Goal: Task Accomplishment & Management: Manage account settings

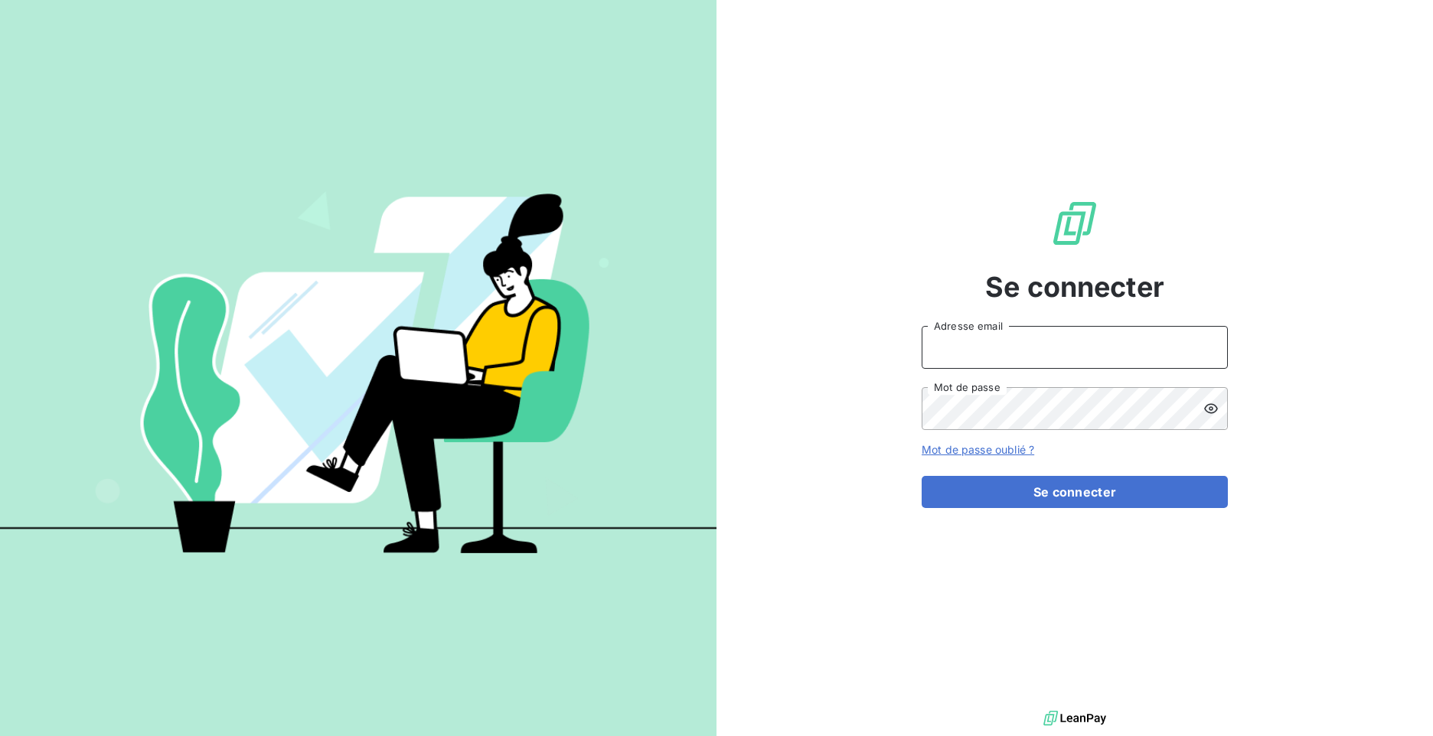
click at [994, 357] on input "Adresse email" at bounding box center [1075, 347] width 306 height 43
type input "[EMAIL_ADDRESS][DOMAIN_NAME]"
click at [922, 476] on button "Se connecter" at bounding box center [1075, 492] width 306 height 32
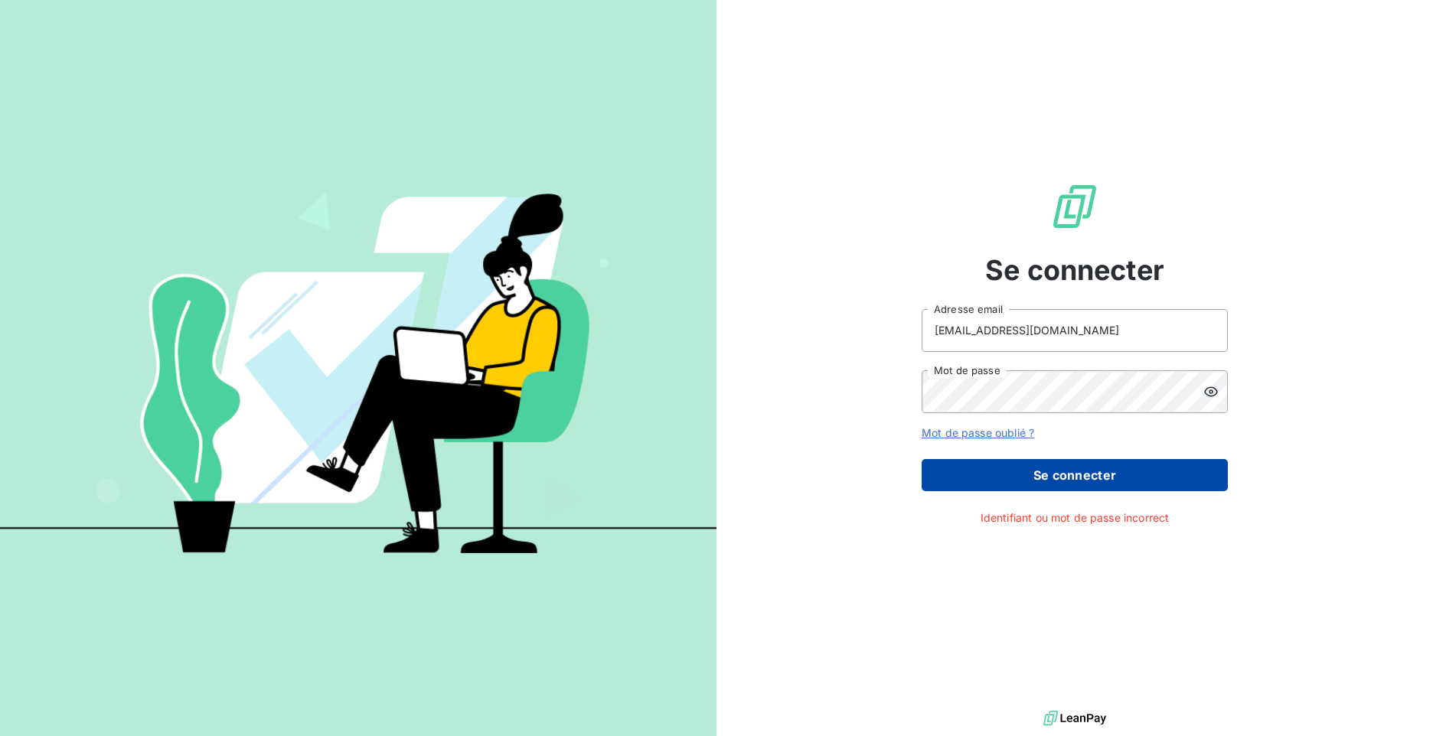
click at [1063, 485] on button "Se connecter" at bounding box center [1075, 475] width 306 height 32
click at [1069, 475] on button "Se connecter" at bounding box center [1075, 475] width 306 height 32
click at [818, 388] on div "Se connecter dorothee.fossati@exco.fr Adresse email Mot de passe Mot de passe o…" at bounding box center [1075, 353] width 717 height 707
click at [922, 459] on button "Se connecter" at bounding box center [1075, 475] width 306 height 32
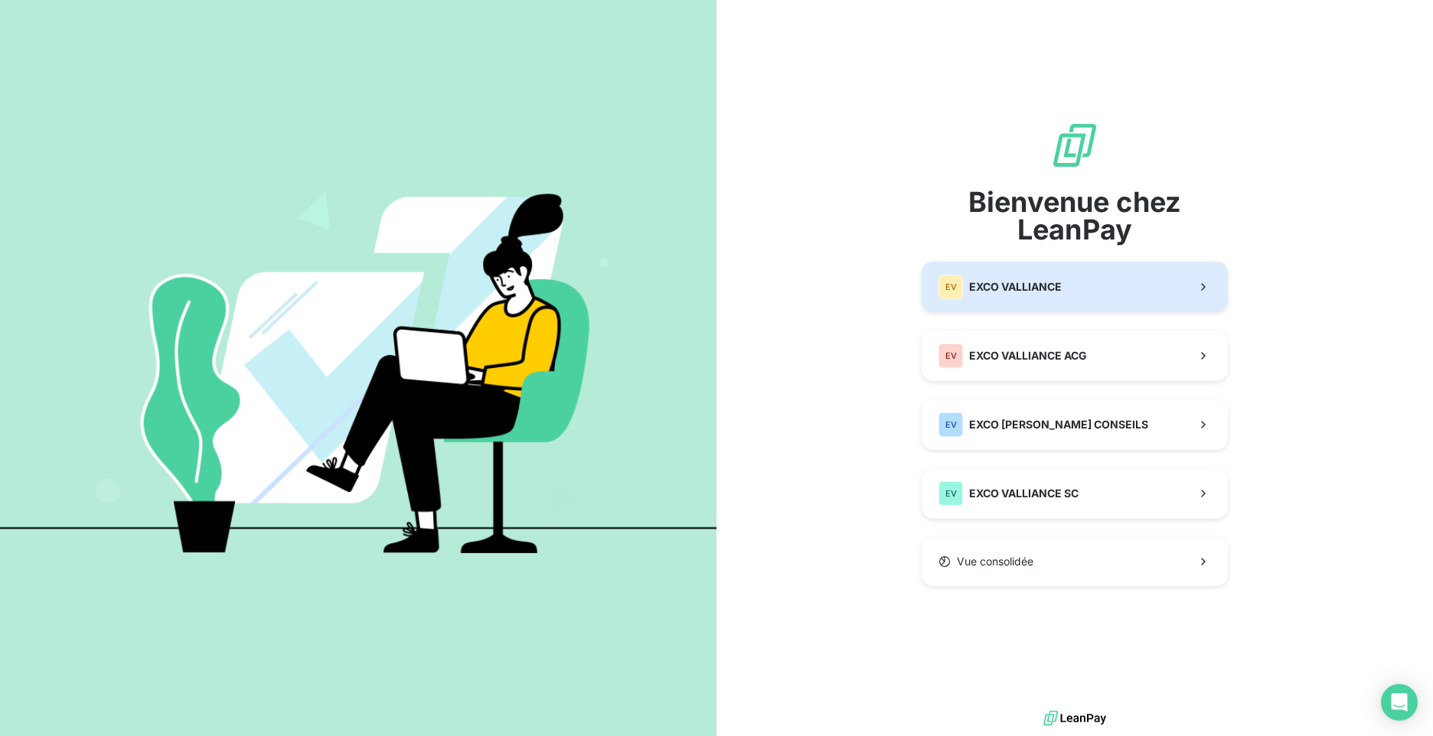
click at [1012, 293] on span "EXCO VALLIANCE" at bounding box center [1015, 286] width 93 height 15
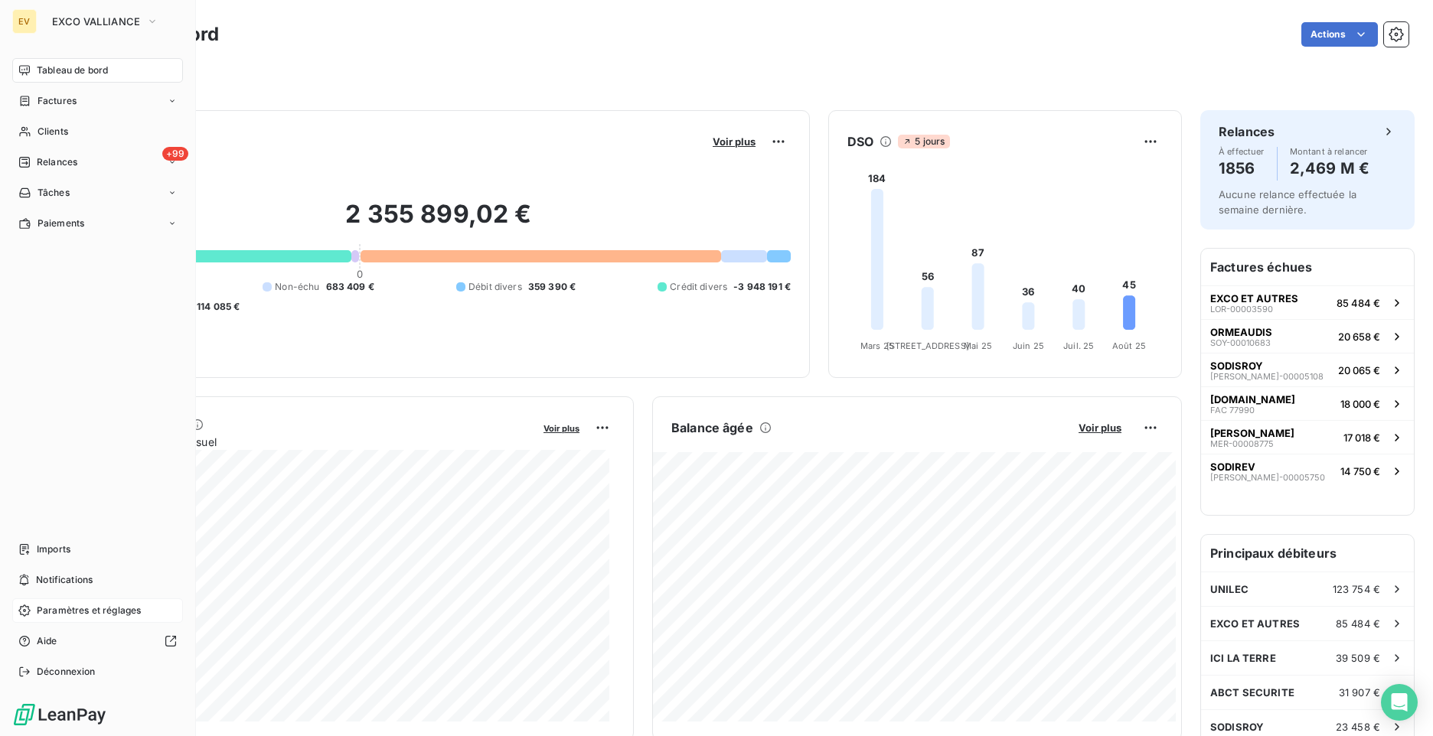
click at [62, 609] on span "Paramètres et réglages" at bounding box center [89, 611] width 104 height 14
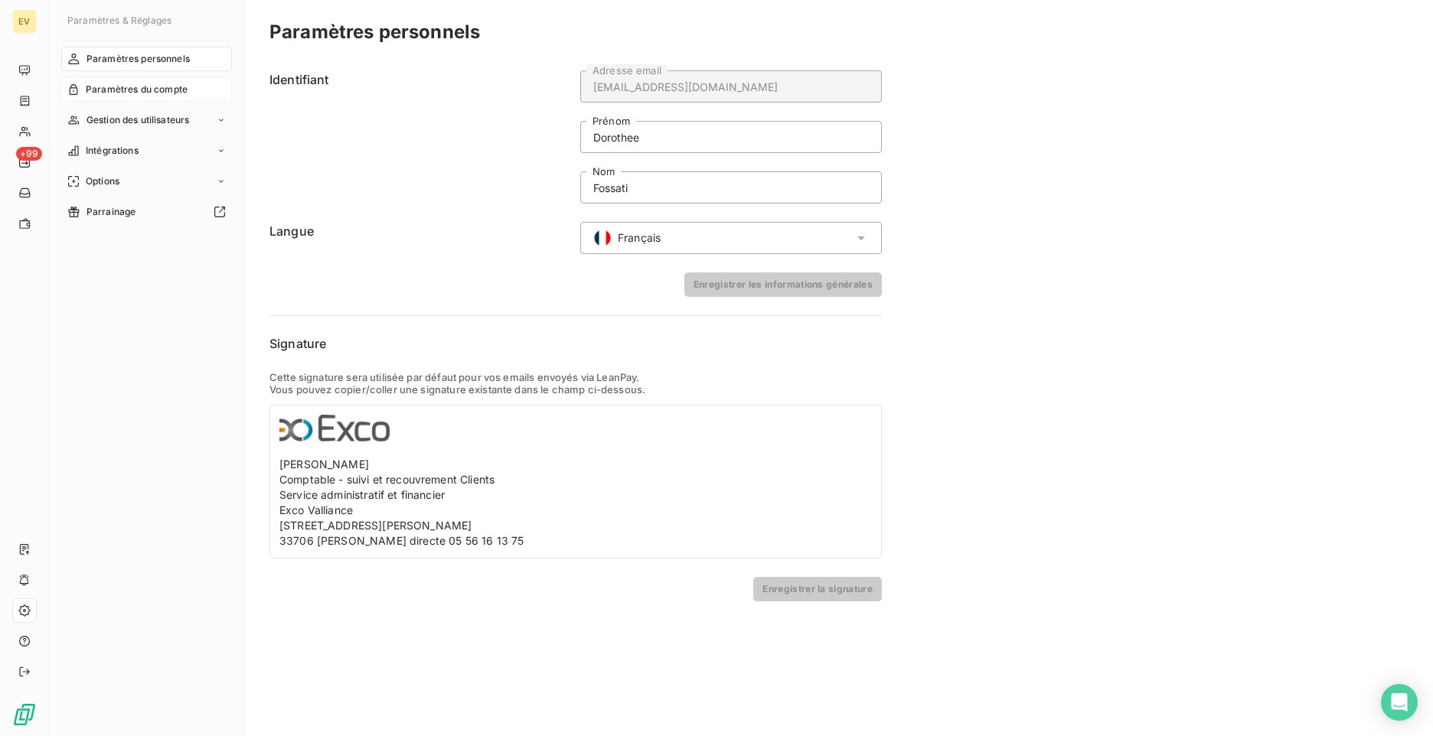
click at [121, 85] on span "Paramètres du compte" at bounding box center [137, 90] width 102 height 14
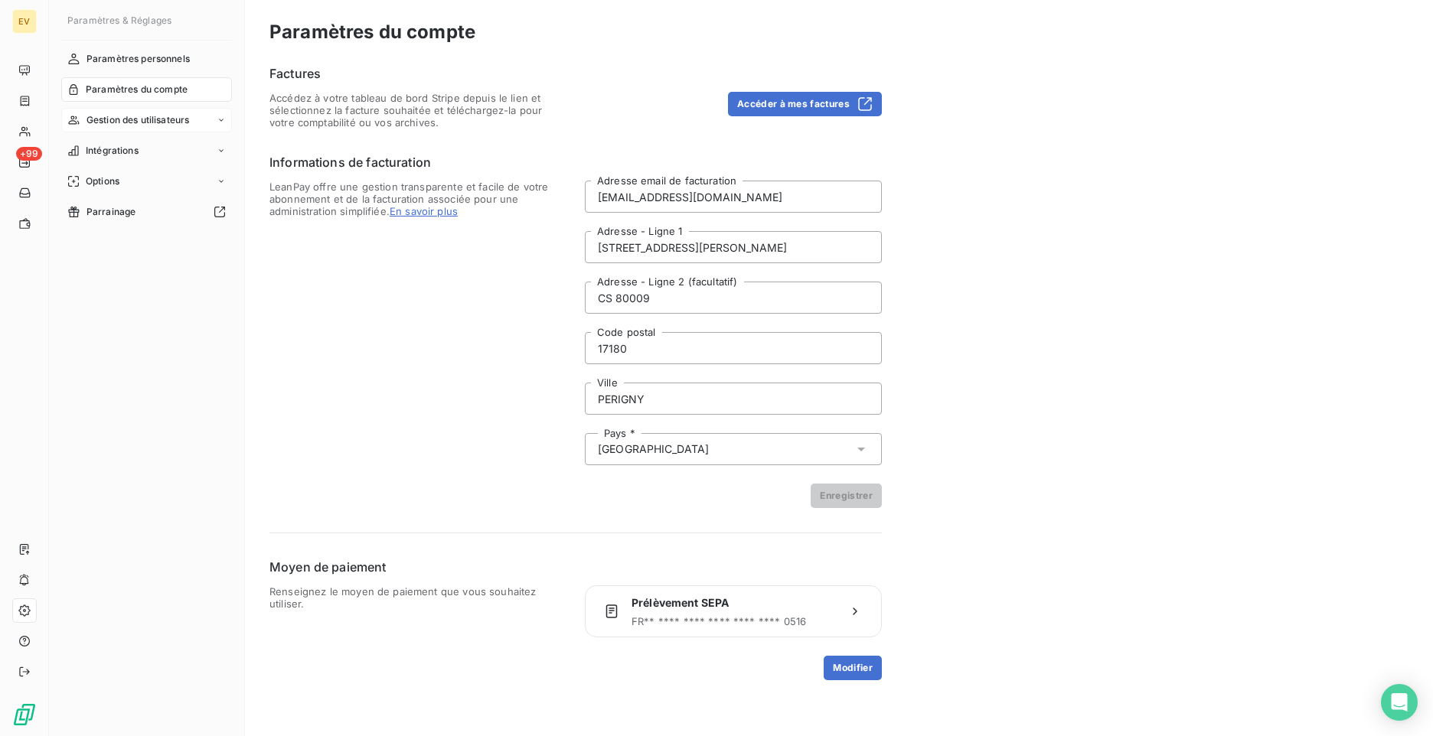
click at [122, 115] on span "Gestion des utilisateurs" at bounding box center [138, 120] width 103 height 14
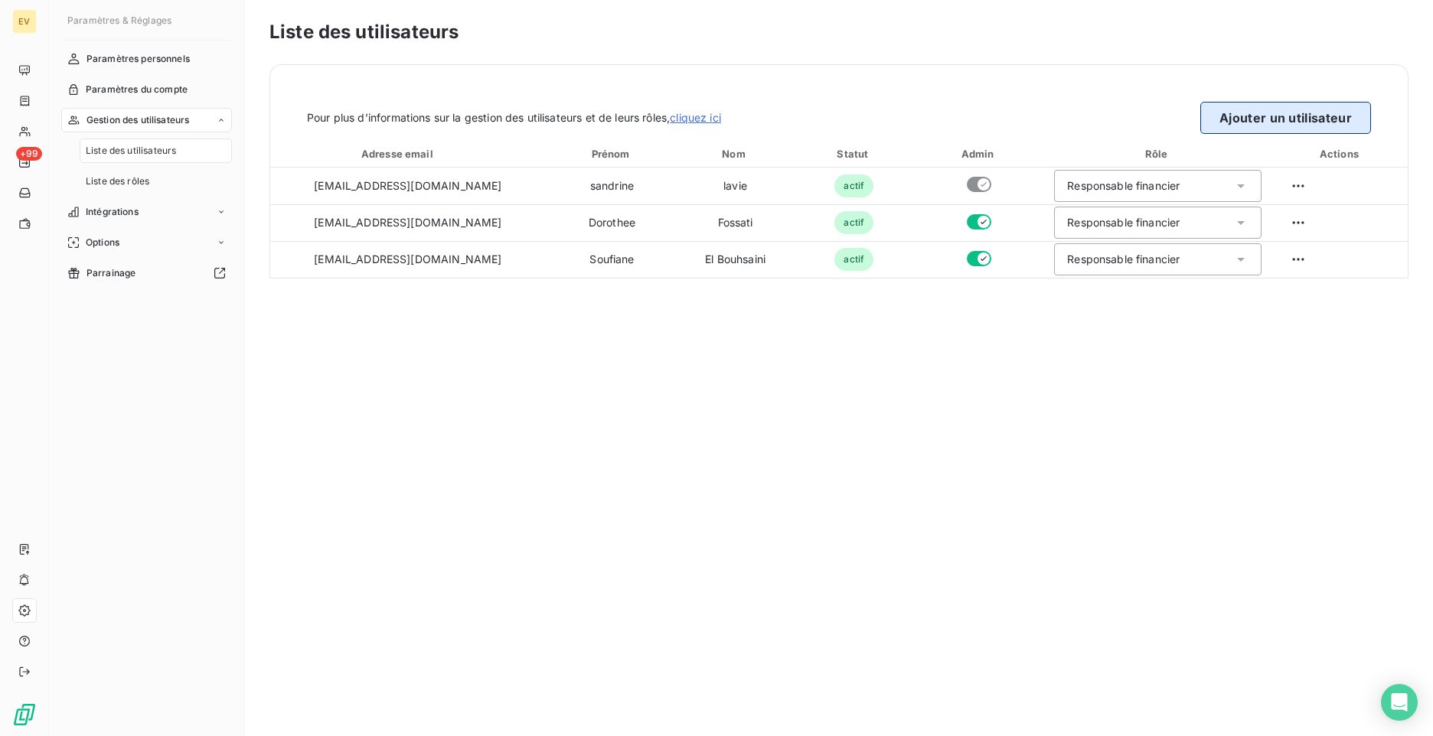
click at [1289, 126] on button "Ajouter un utilisateur" at bounding box center [1285, 118] width 171 height 32
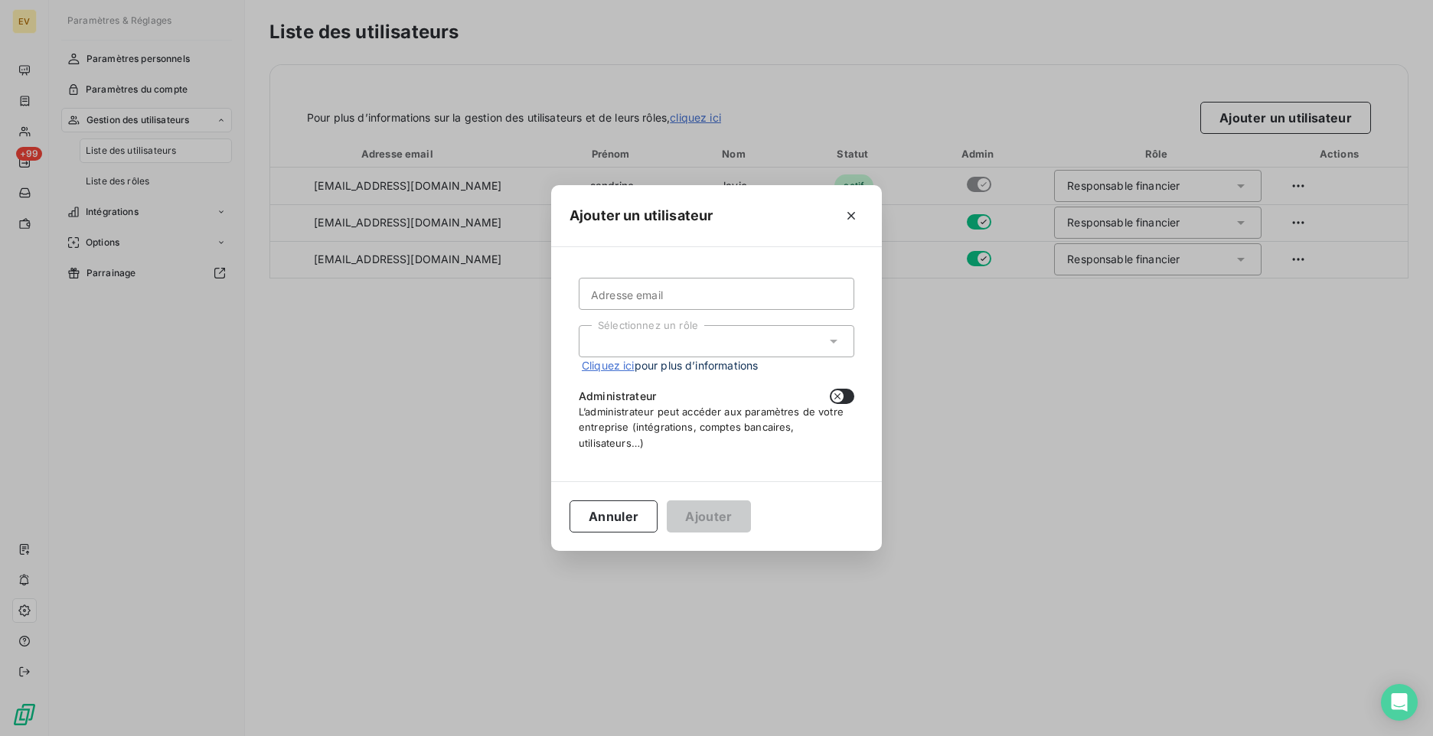
click at [825, 345] on div "Sélectionnez un rôle" at bounding box center [717, 341] width 276 height 32
click at [650, 296] on input "Adresse email" at bounding box center [717, 294] width 276 height 32
type input "[PERSON_NAME][EMAIL_ADDRESS][PERSON_NAME][DOMAIN_NAME]"
click at [666, 336] on div "Sélectionnez un rôle" at bounding box center [717, 341] width 276 height 32
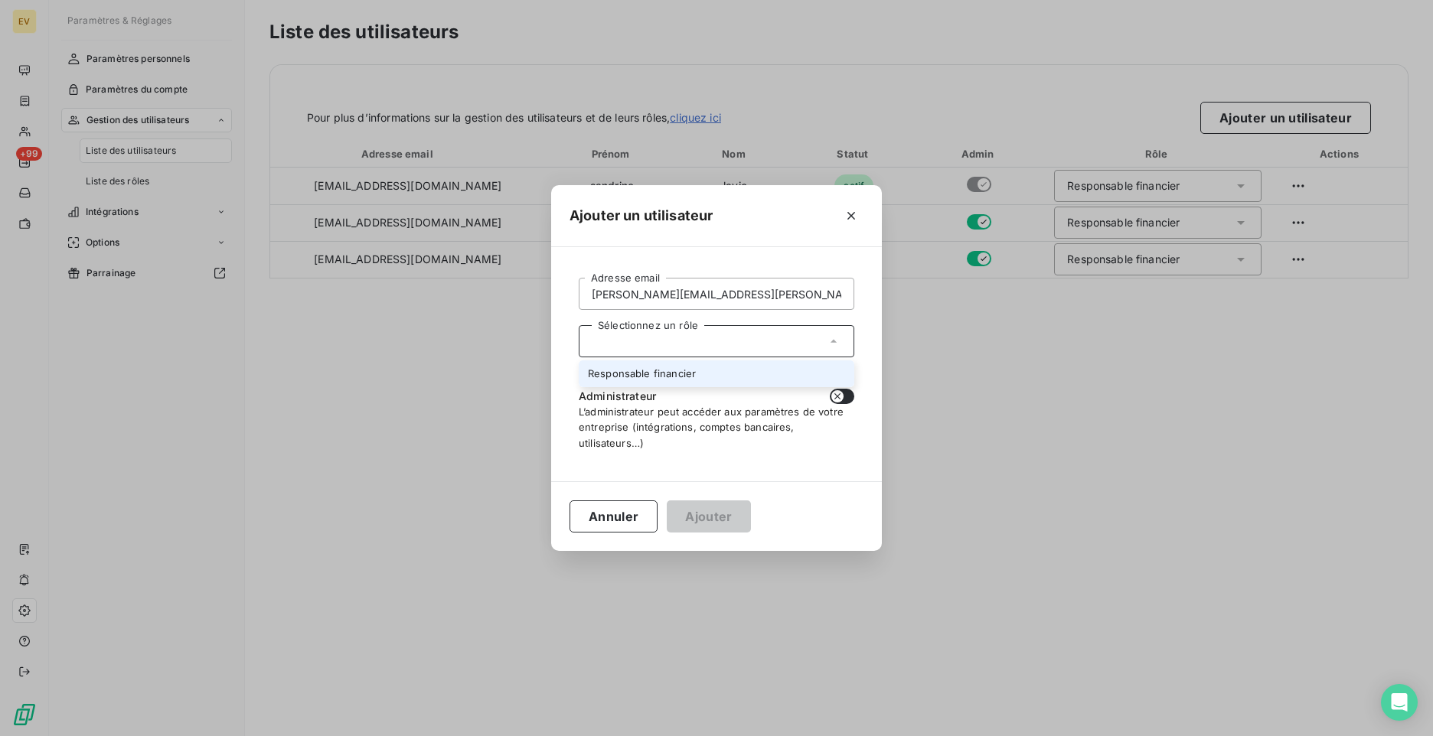
click at [832, 338] on icon at bounding box center [833, 341] width 15 height 15
click at [599, 367] on link "Cliquez ici" at bounding box center [608, 365] width 53 height 13
click at [621, 335] on div "Sélectionnez un rôle" at bounding box center [717, 341] width 276 height 32
click at [832, 339] on icon at bounding box center [833, 341] width 15 height 15
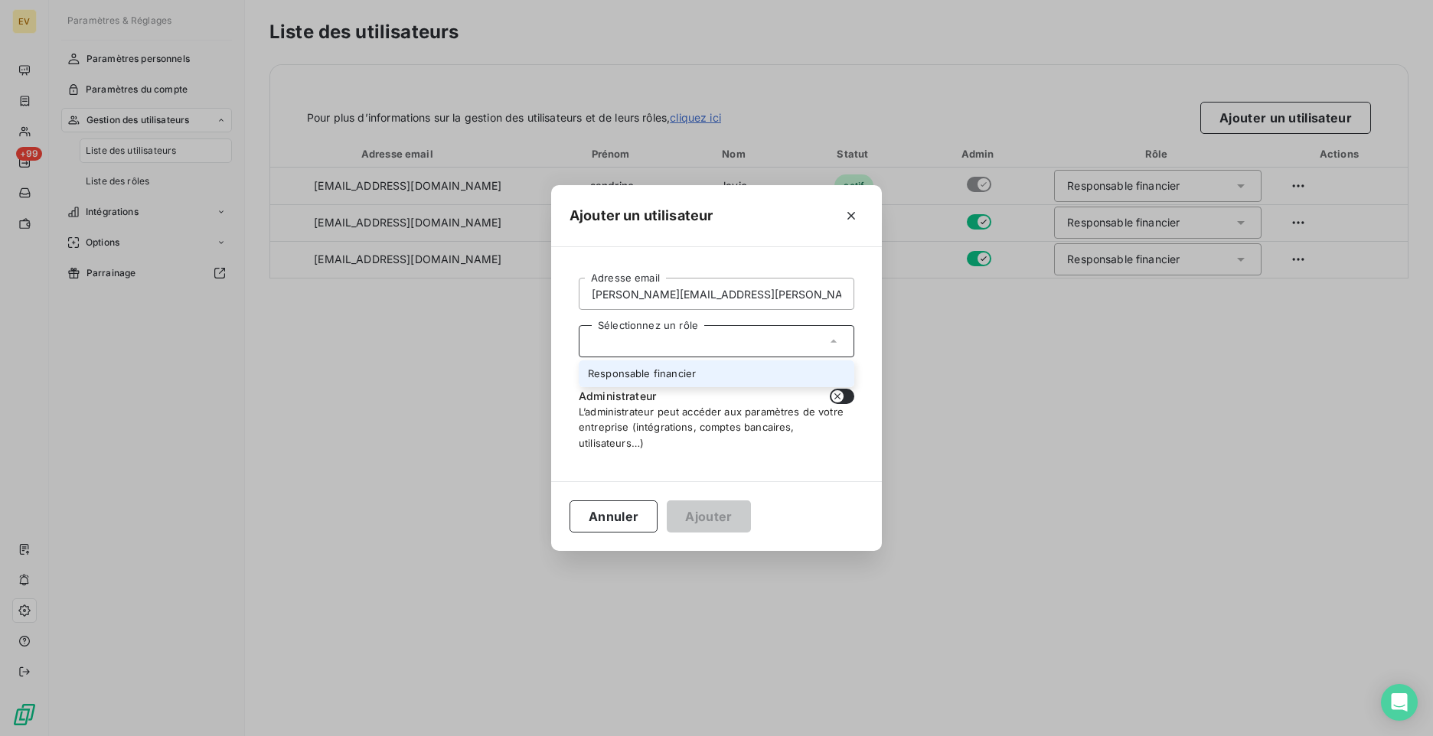
click at [832, 339] on icon at bounding box center [833, 341] width 15 height 15
click at [855, 211] on icon "button" at bounding box center [851, 215] width 15 height 15
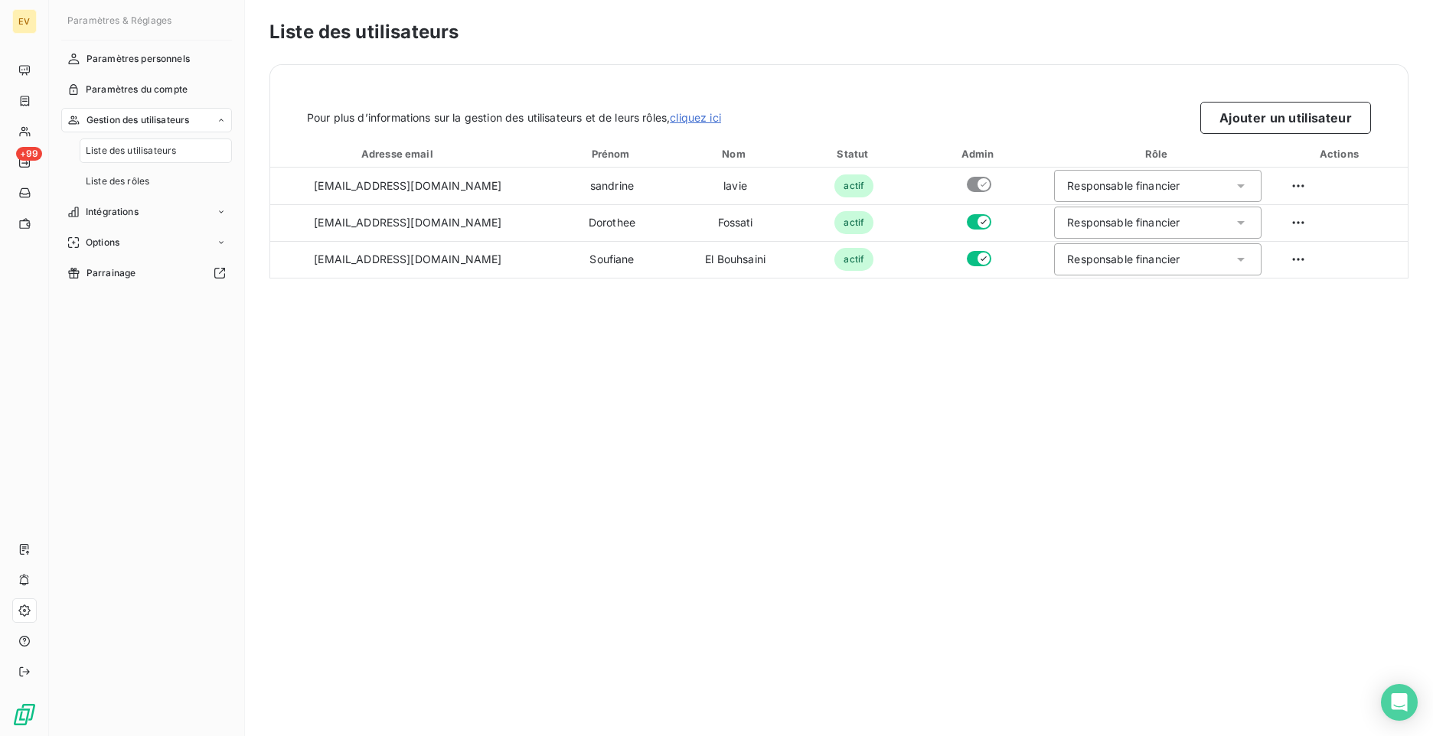
click at [718, 119] on link "cliquez ici" at bounding box center [695, 117] width 51 height 13
click at [129, 177] on span "Liste des rôles" at bounding box center [118, 182] width 64 height 14
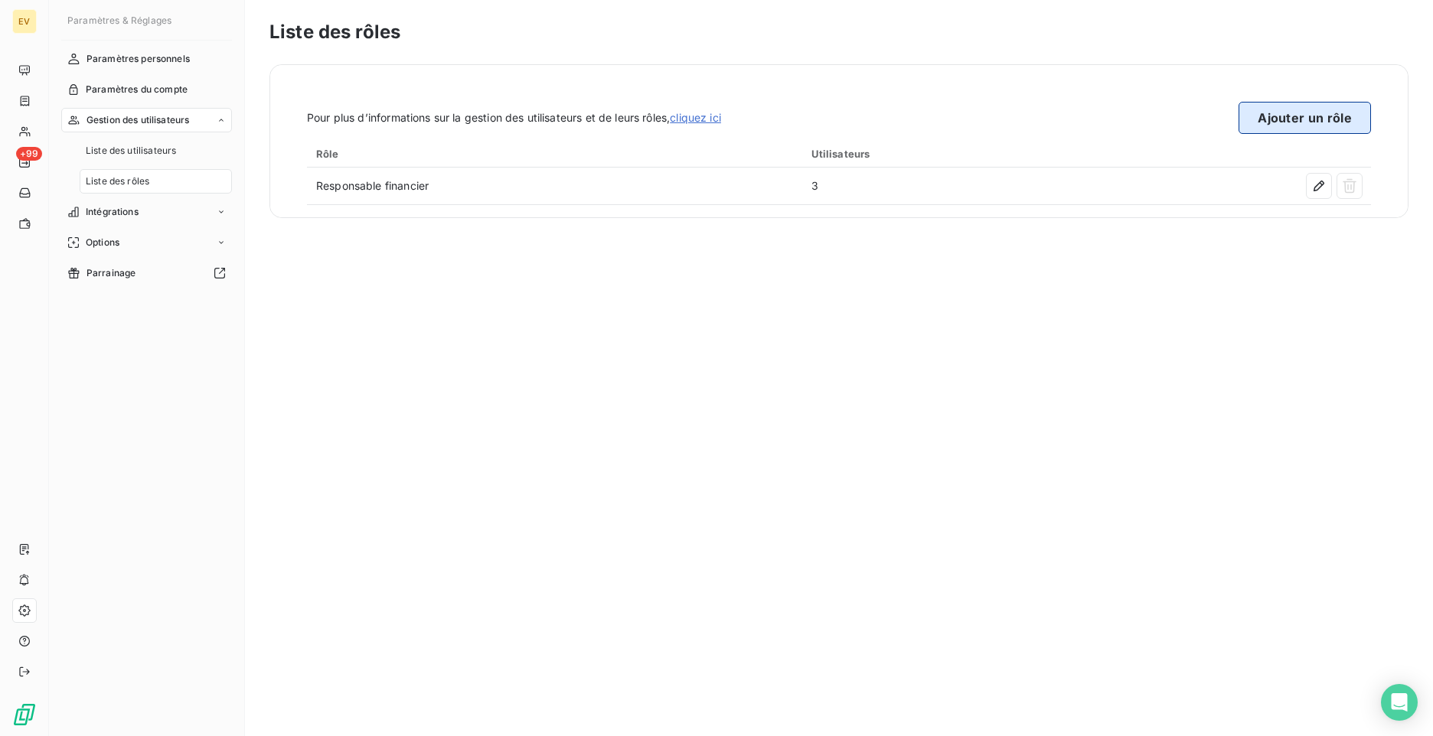
click at [1305, 119] on button "Ajouter un rôle" at bounding box center [1305, 118] width 132 height 32
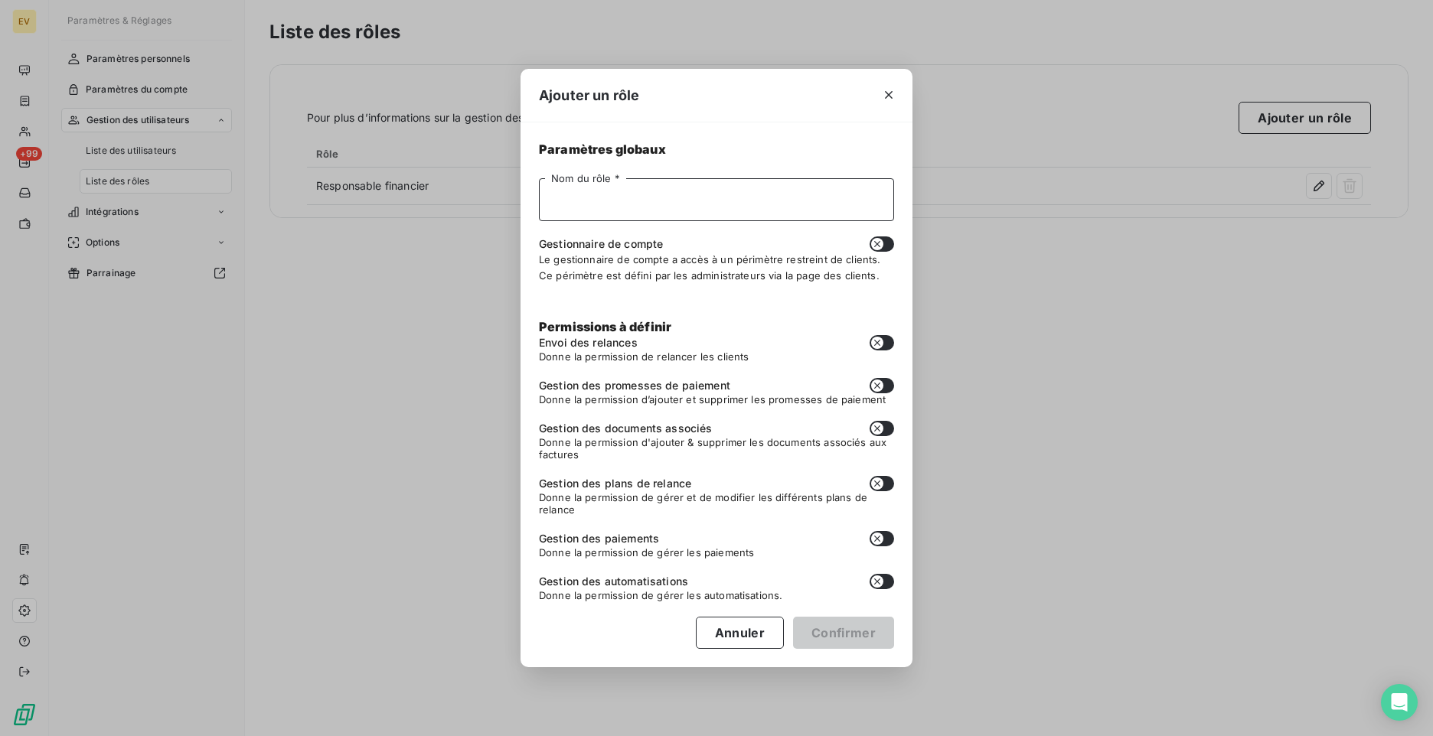
click at [619, 198] on input "Nom du rôle *" at bounding box center [716, 199] width 355 height 43
type input "a"
type input "Associé"
click at [886, 242] on button "button" at bounding box center [882, 244] width 24 height 15
checkbox input "true"
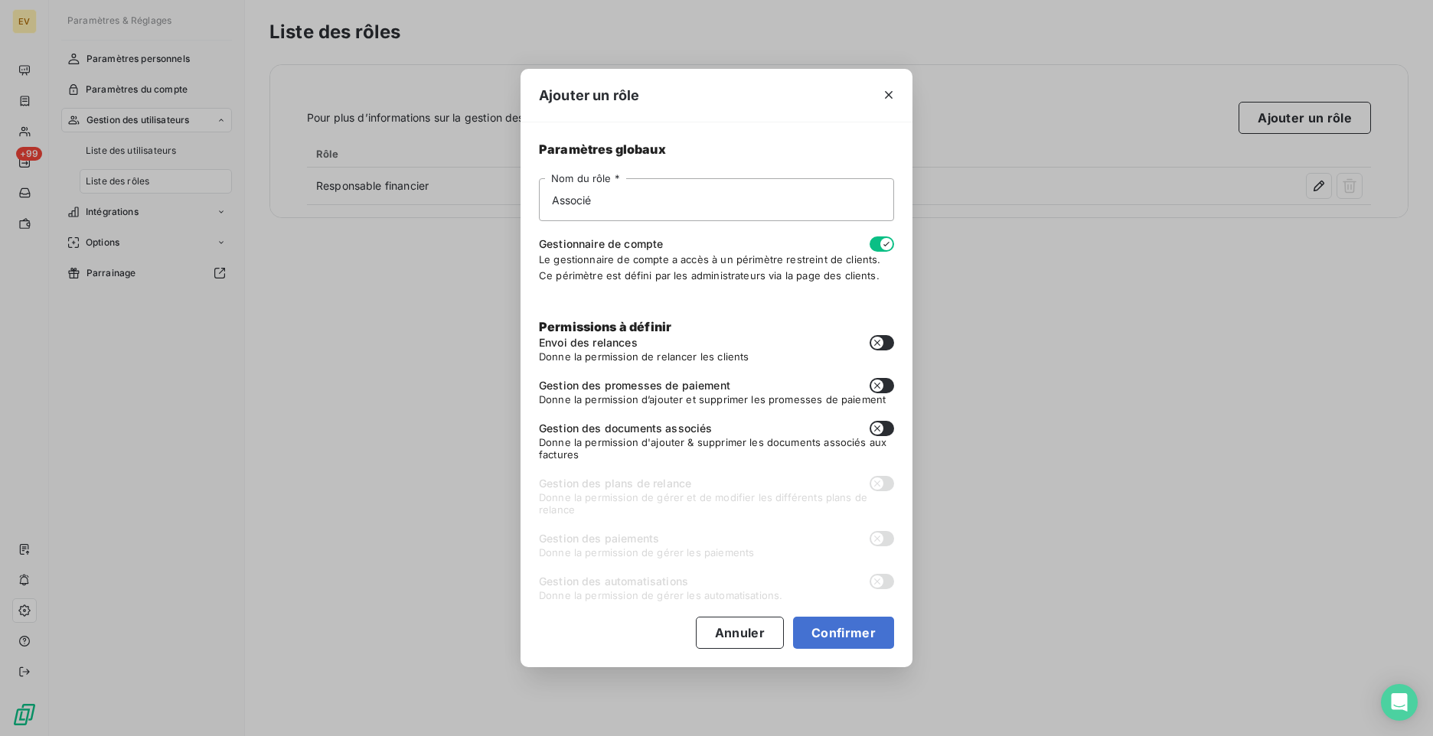
click at [887, 339] on button "button" at bounding box center [882, 342] width 24 height 15
click at [887, 339] on icon "button" at bounding box center [886, 343] width 12 height 12
click at [874, 341] on icon "button" at bounding box center [877, 343] width 12 height 12
click at [880, 342] on button "button" at bounding box center [882, 342] width 24 height 15
checkbox input "false"
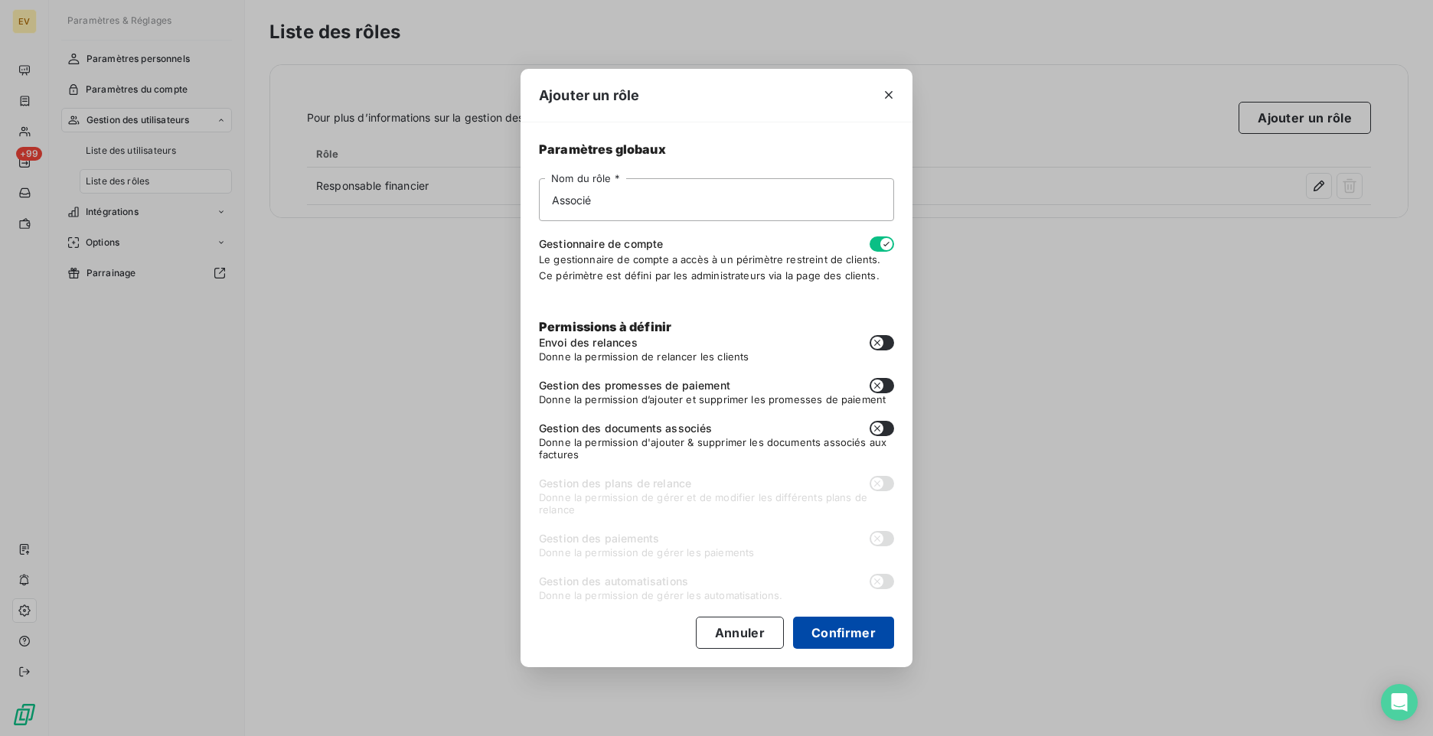
click at [841, 641] on button "Confirmer" at bounding box center [843, 633] width 101 height 32
checkbox input "false"
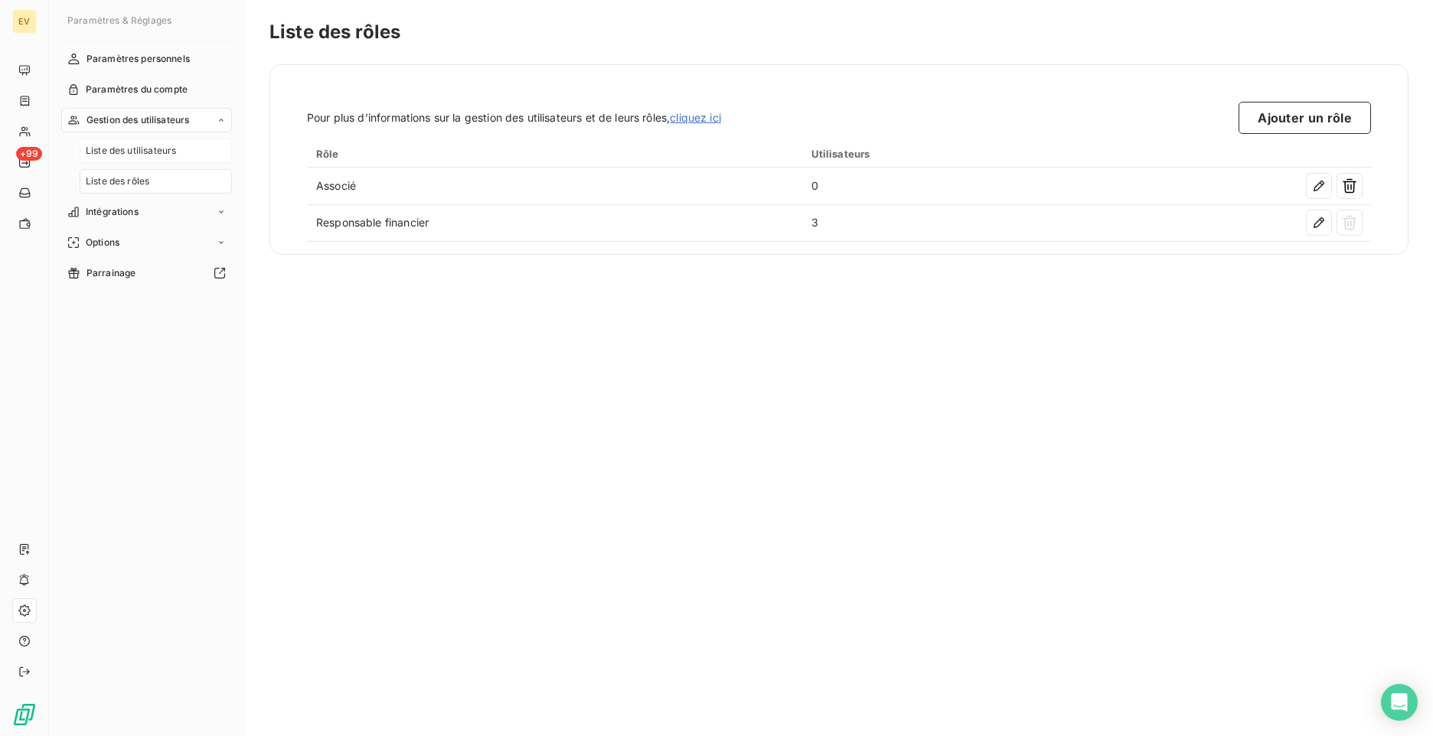
click at [135, 152] on span "Liste des utilisateurs" at bounding box center [131, 151] width 90 height 14
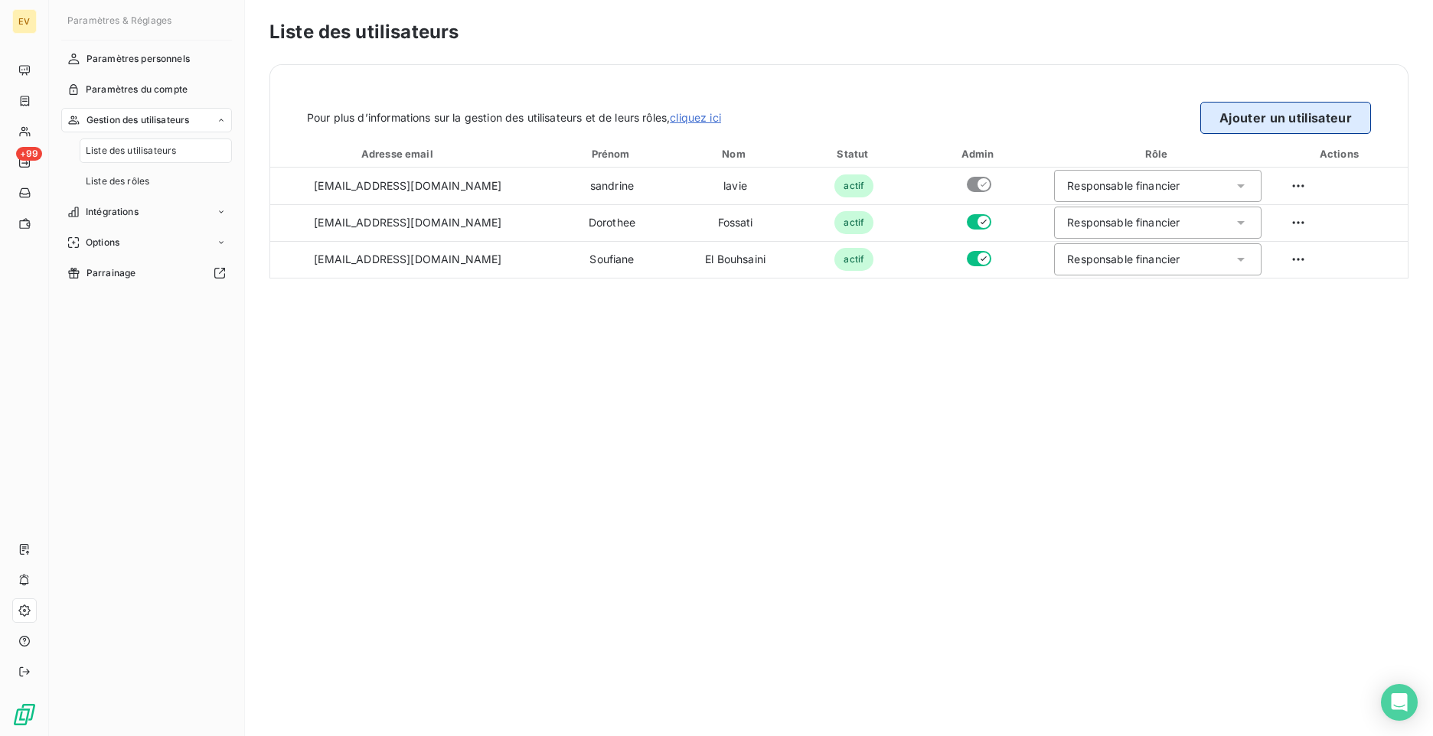
click at [1268, 124] on button "Ajouter un utilisateur" at bounding box center [1285, 118] width 171 height 32
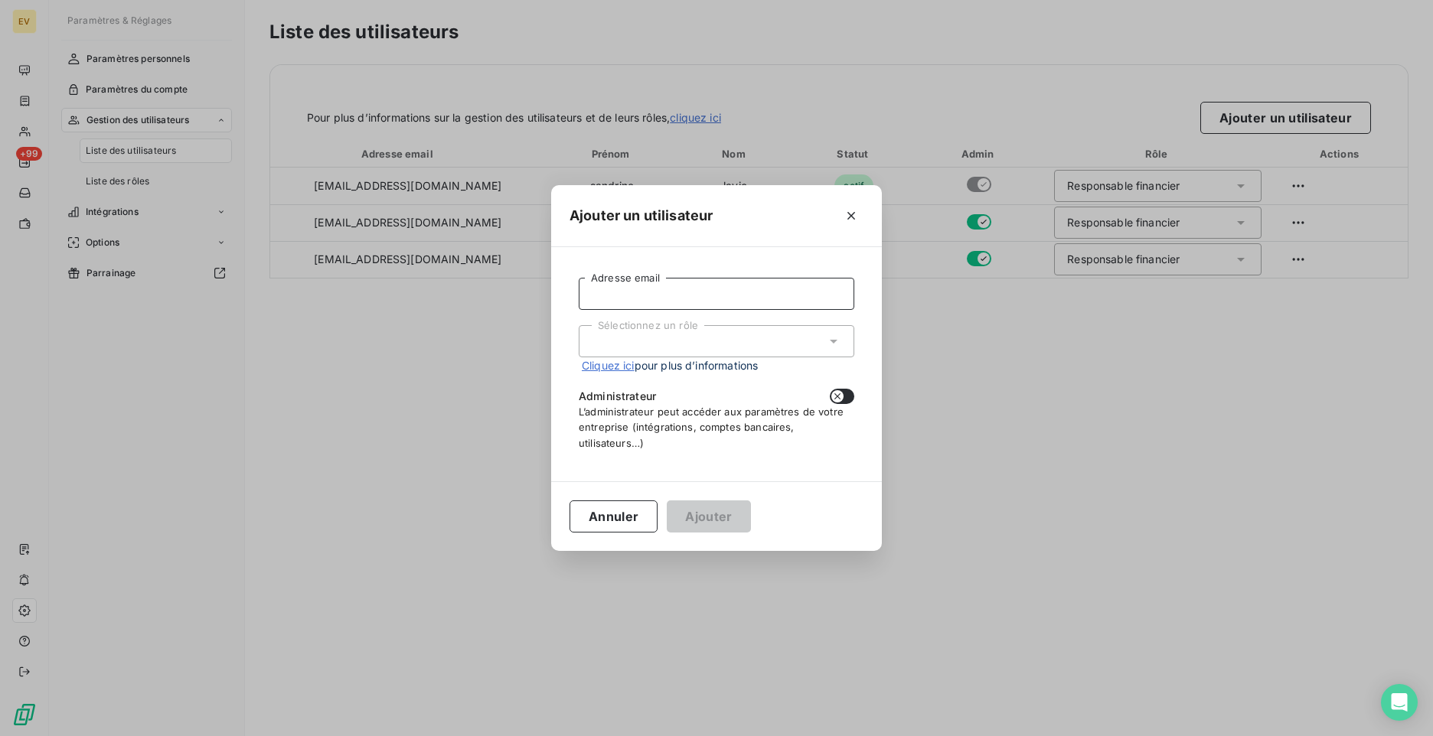
click at [613, 292] on input "Adresse email" at bounding box center [717, 294] width 276 height 32
type input "[PERSON_NAME][EMAIL_ADDRESS][PERSON_NAME][DOMAIN_NAME]"
click at [617, 345] on div "Sélectionnez un rôle" at bounding box center [717, 341] width 276 height 32
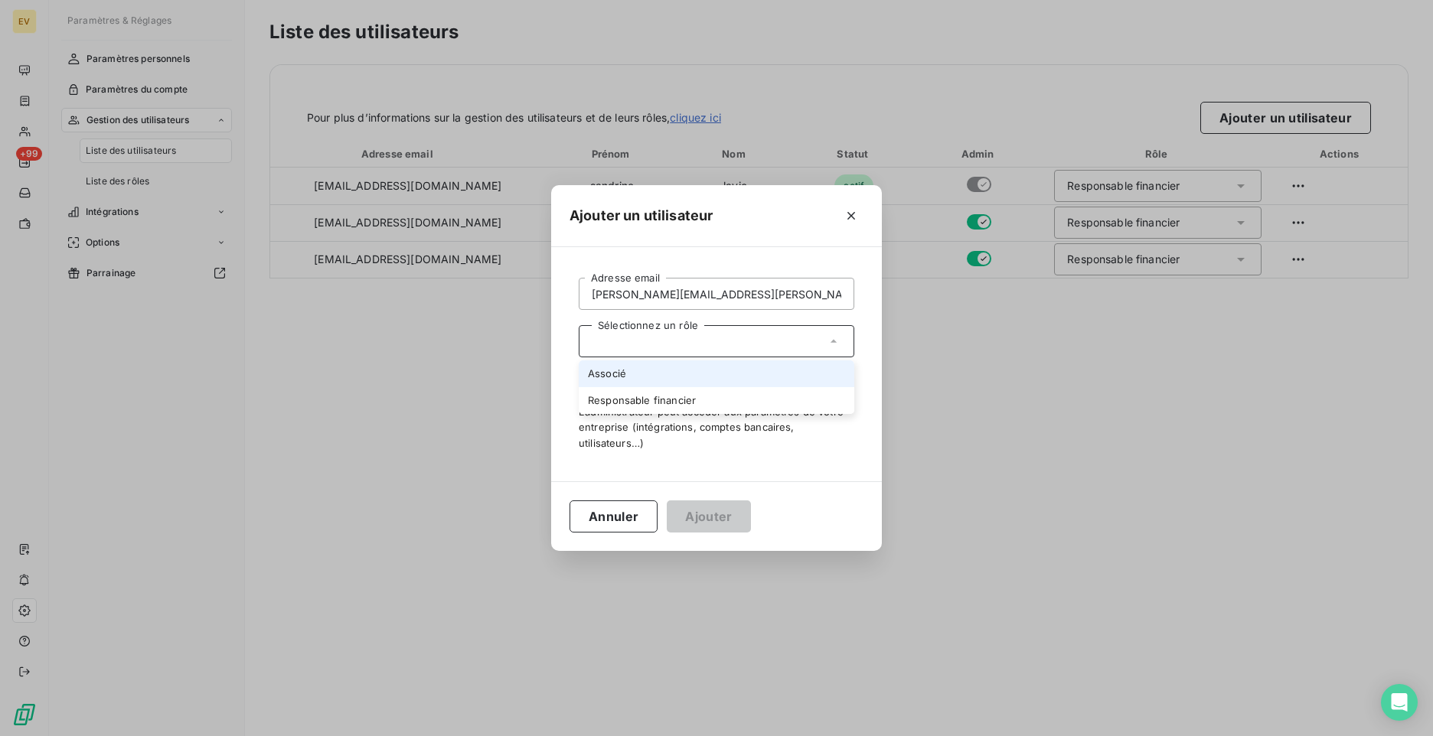
click at [617, 378] on li "Associé" at bounding box center [717, 374] width 276 height 27
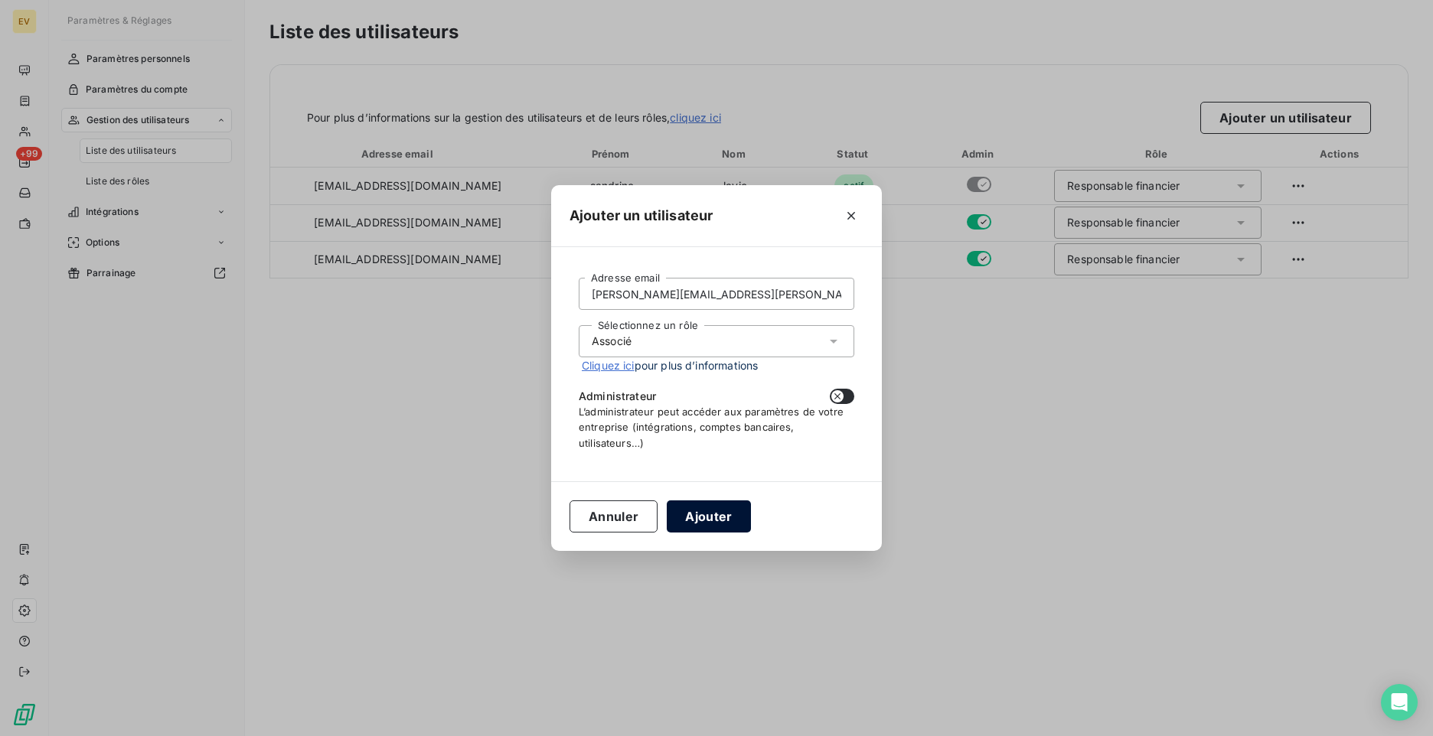
click at [708, 519] on button "Ajouter" at bounding box center [708, 517] width 83 height 32
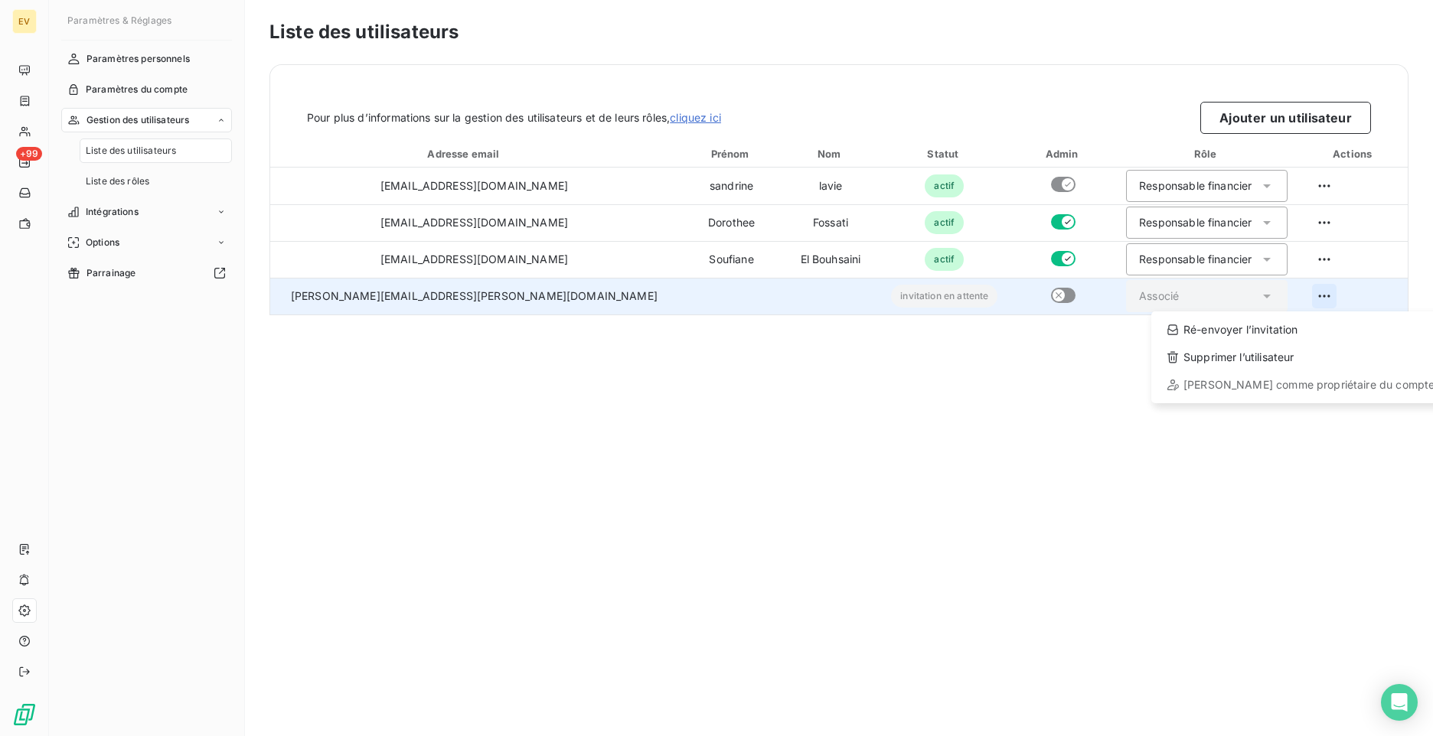
click at [1299, 301] on html "EV +99 Paramètres & Réglages Paramètres personnels Paramètres du compte Gestion…" at bounding box center [716, 368] width 1433 height 736
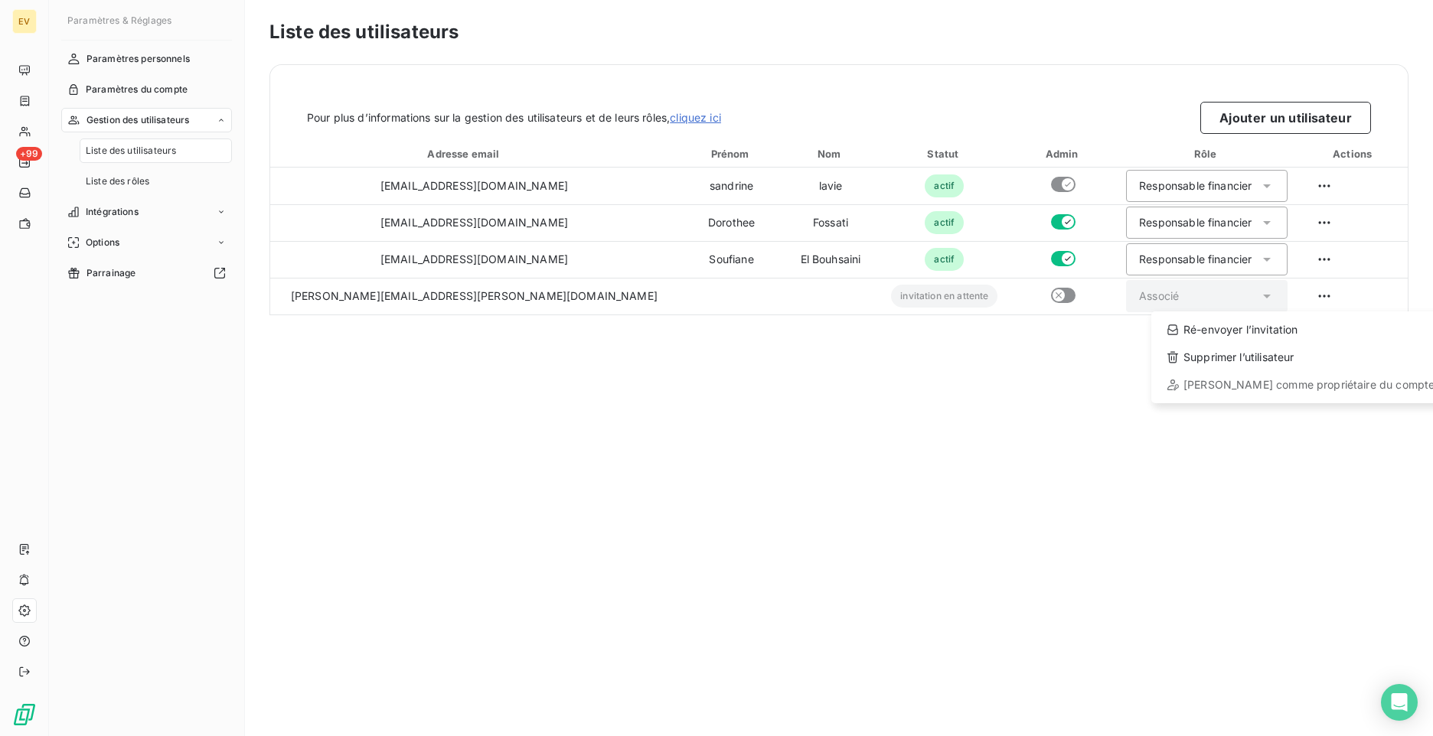
click at [790, 407] on html "EV +99 Paramètres & Réglages Paramètres personnels Paramètres du compte Gestion…" at bounding box center [716, 368] width 1433 height 736
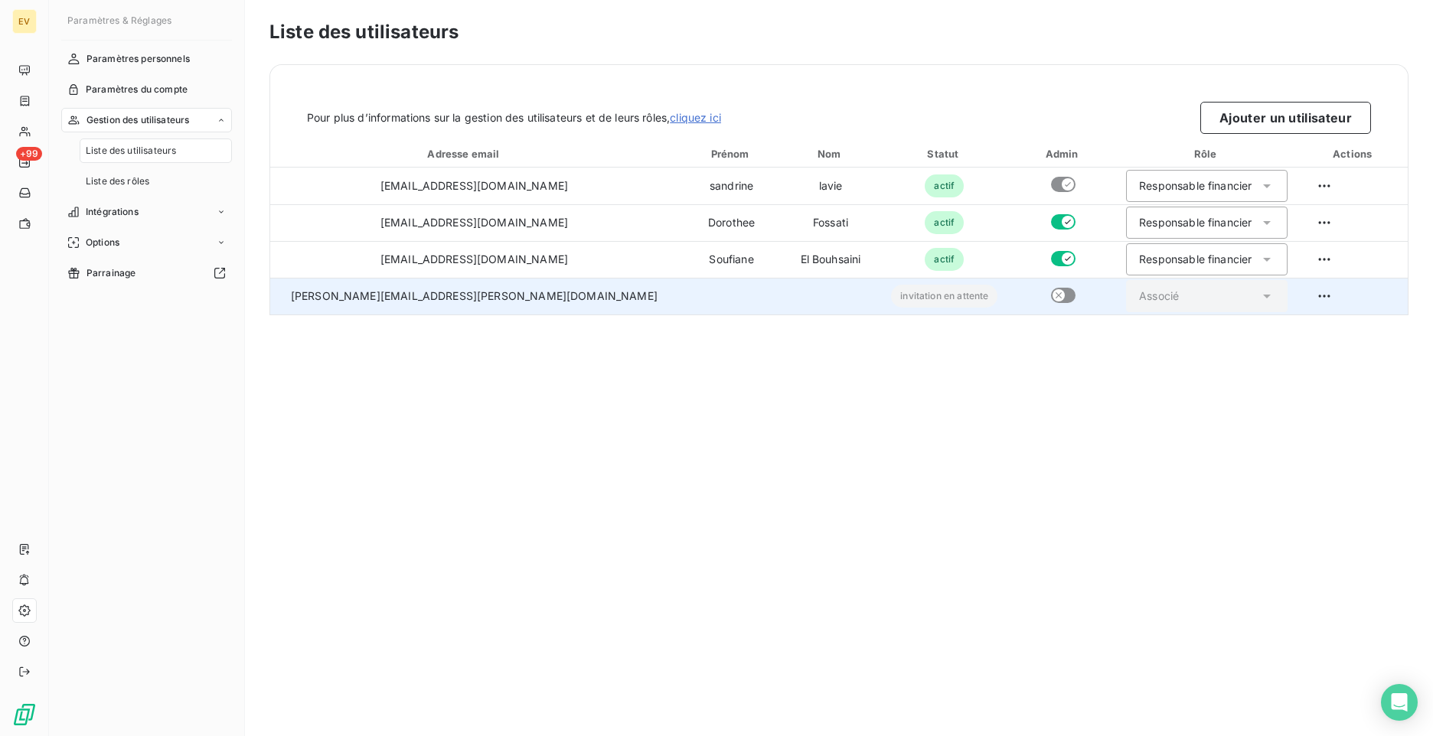
click at [500, 310] on td "[PERSON_NAME][EMAIL_ADDRESS][PERSON_NAME][DOMAIN_NAME]" at bounding box center [474, 296] width 408 height 37
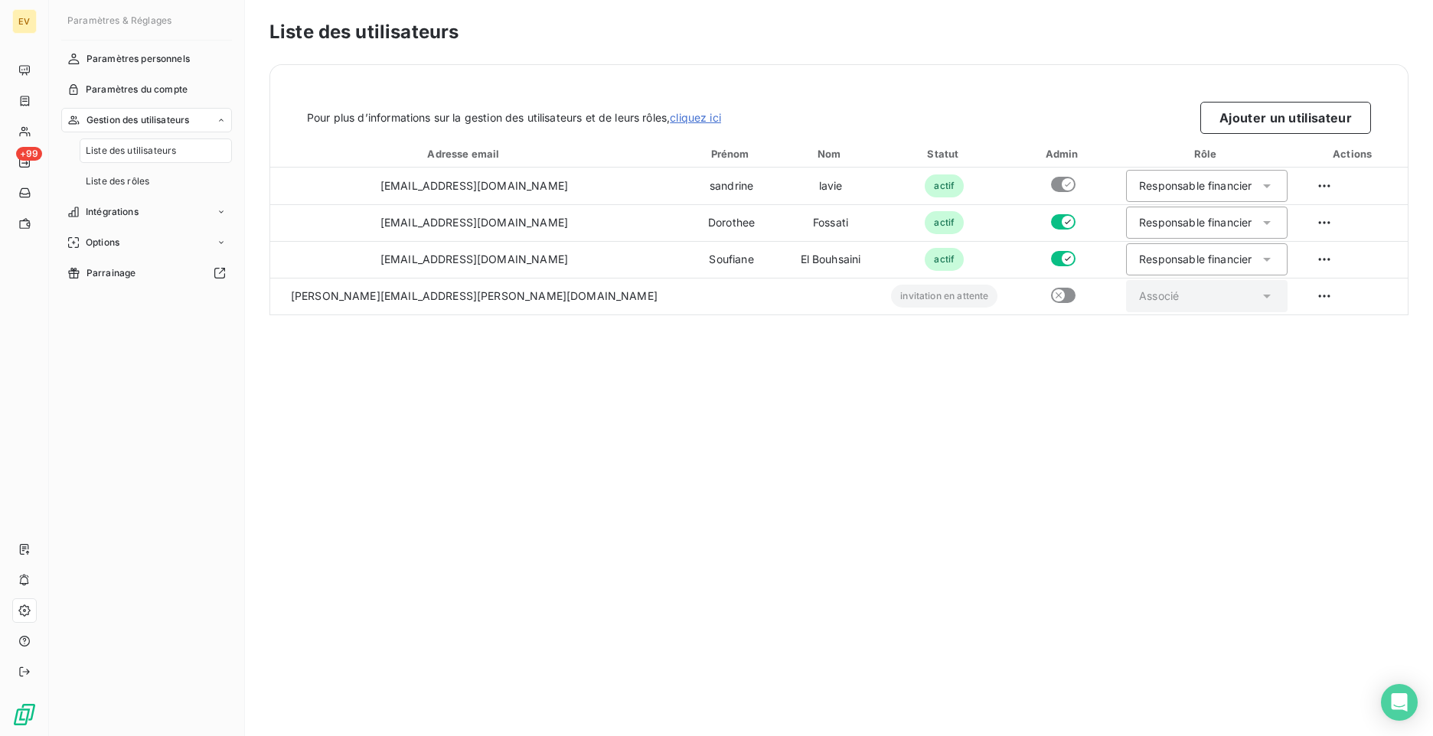
click at [687, 116] on link "cliquez ici" at bounding box center [695, 117] width 51 height 13
